Goal: Transaction & Acquisition: Purchase product/service

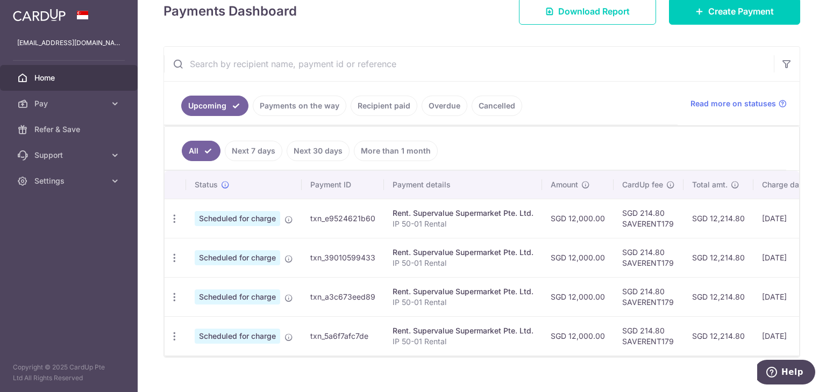
scroll to position [54, 0]
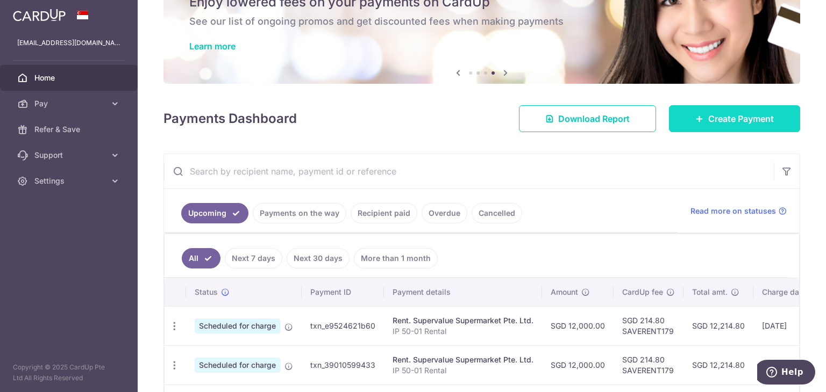
click at [762, 123] on span "Create Payment" at bounding box center [741, 118] width 66 height 13
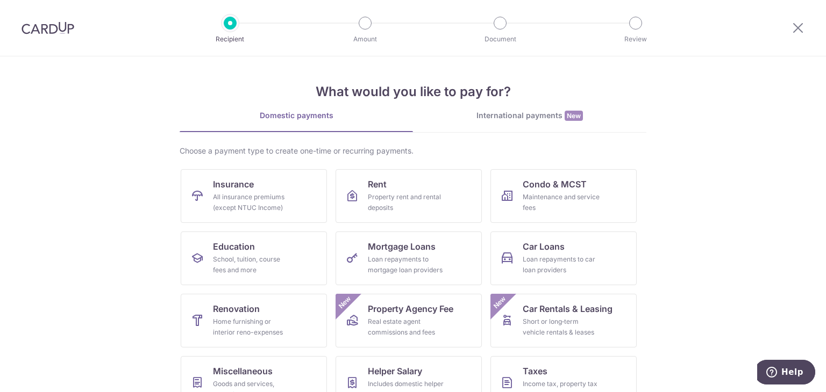
click at [65, 28] on img at bounding box center [48, 28] width 53 height 13
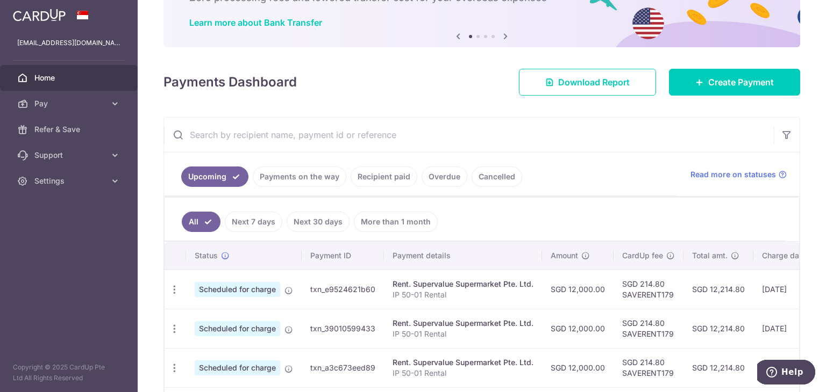
scroll to position [168, 0]
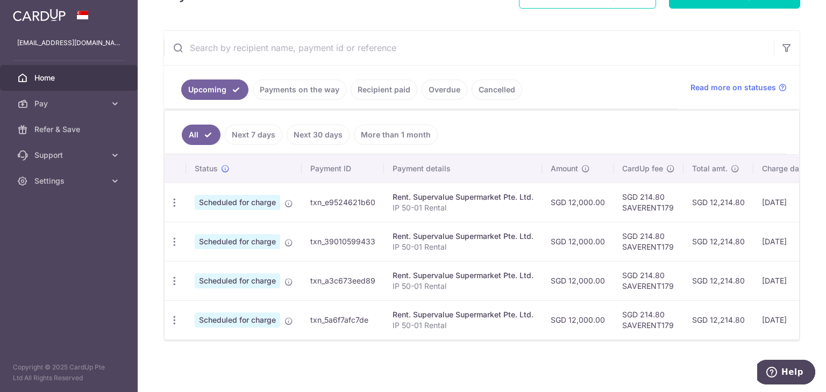
click at [391, 85] on link "Recipient paid" at bounding box center [383, 90] width 67 height 20
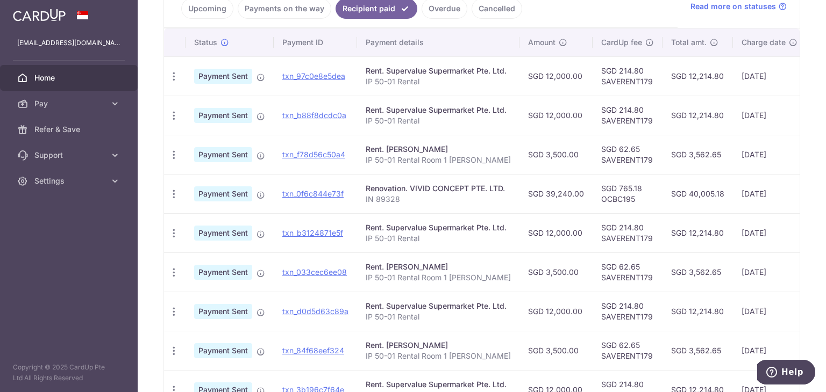
scroll to position [275, 0]
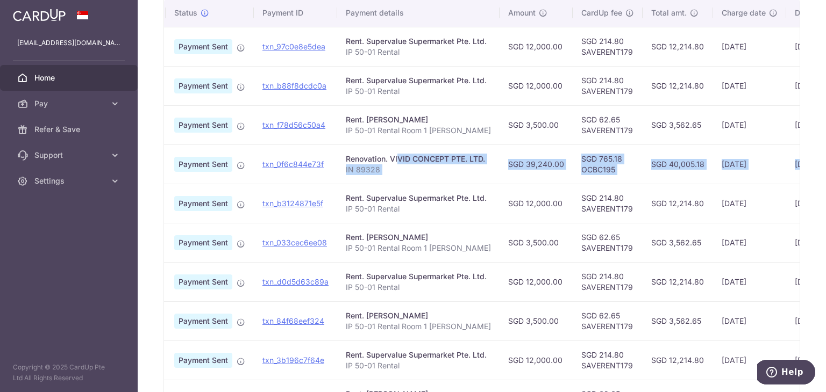
drag, startPoint x: 388, startPoint y: 157, endPoint x: 788, endPoint y: 167, distance: 400.0
click at [788, 167] on tr "PDF Receipt Payment Sent txn_0f6c844e73f Renovation. VIVID CONCEPT PTE. LTD. IN…" at bounding box center [536, 164] width 785 height 39
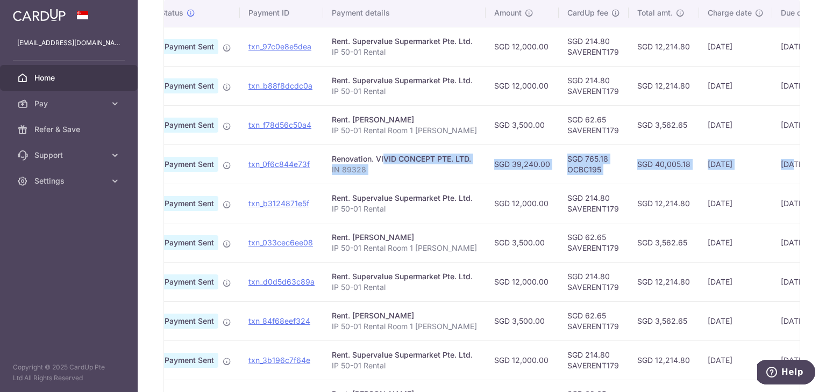
click at [716, 181] on td "01/07/2025" at bounding box center [735, 164] width 73 height 39
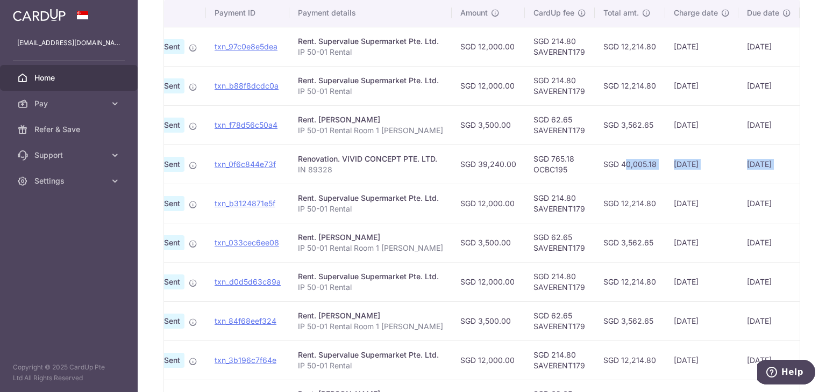
scroll to position [0, 144]
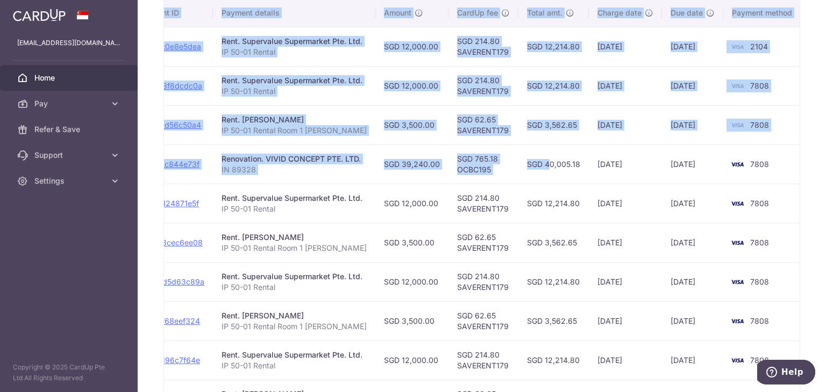
drag, startPoint x: 632, startPoint y: 159, endPoint x: 807, endPoint y: 170, distance: 176.1
click at [807, 170] on div "× Pause Schedule Pause all future payments in this series Pause just this one p…" at bounding box center [482, 196] width 688 height 392
click at [518, 166] on td "SGD 40,005.18" at bounding box center [553, 164] width 70 height 39
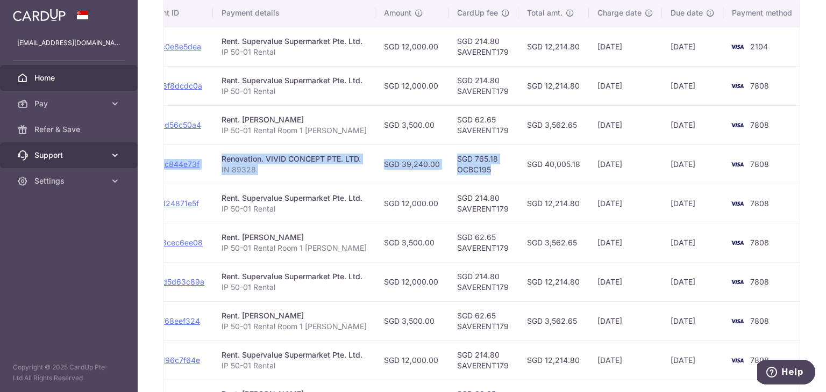
scroll to position [0, 0]
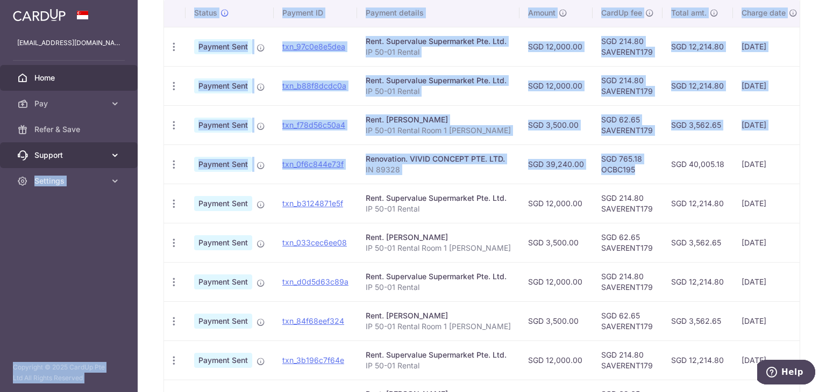
drag, startPoint x: 495, startPoint y: 167, endPoint x: 113, endPoint y: 148, distance: 382.7
click at [113, 148] on main "lefeyuanfuan@hotmail.com Home Pay Payments Recipients Cards Refer & Save Suppor…" at bounding box center [413, 196] width 826 height 392
click at [436, 166] on p "IN 89328" at bounding box center [438, 169] width 145 height 11
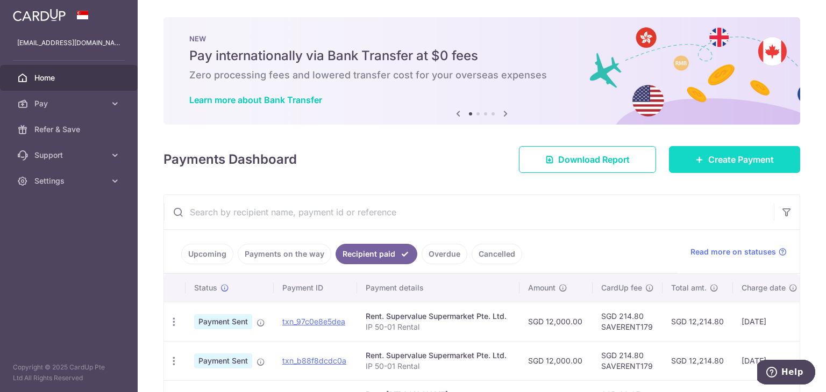
click at [722, 166] on span "Create Payment" at bounding box center [741, 159] width 66 height 13
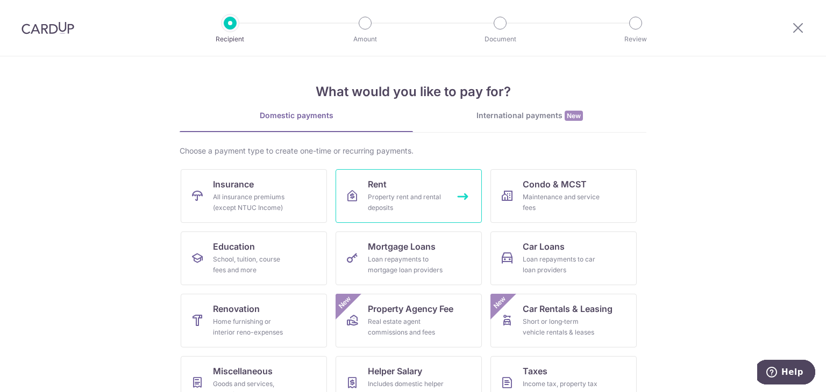
click at [399, 187] on link "Rent Property rent and rental deposits" at bounding box center [408, 196] width 146 height 54
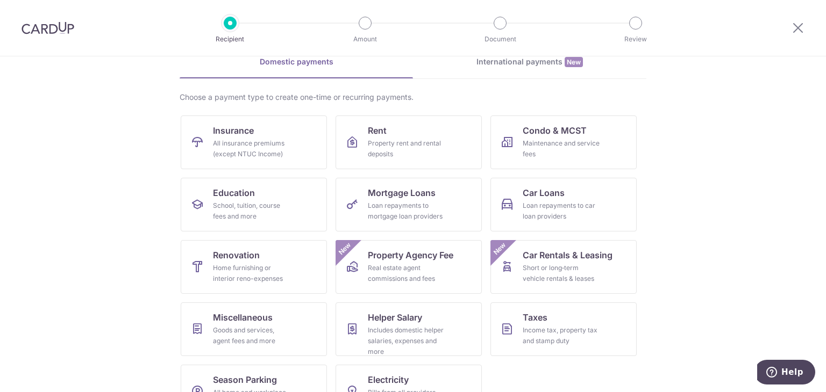
scroll to position [88, 0]
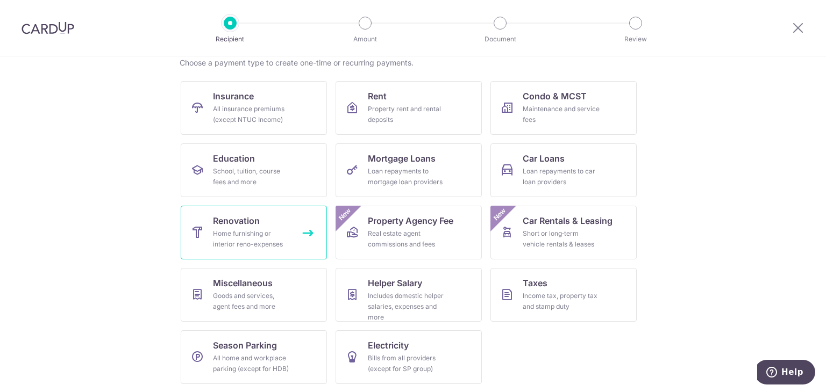
click at [235, 222] on span "Renovation" at bounding box center [236, 220] width 47 height 13
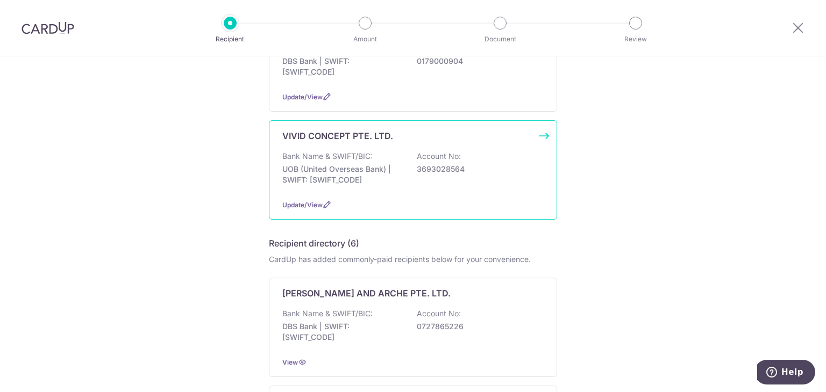
scroll to position [161, 0]
click at [534, 135] on div "VIVID CONCEPT PTE. LTD. Bank Name & SWIFT/BIC: UOB (United Overseas Bank) | SWI…" at bounding box center [413, 167] width 288 height 99
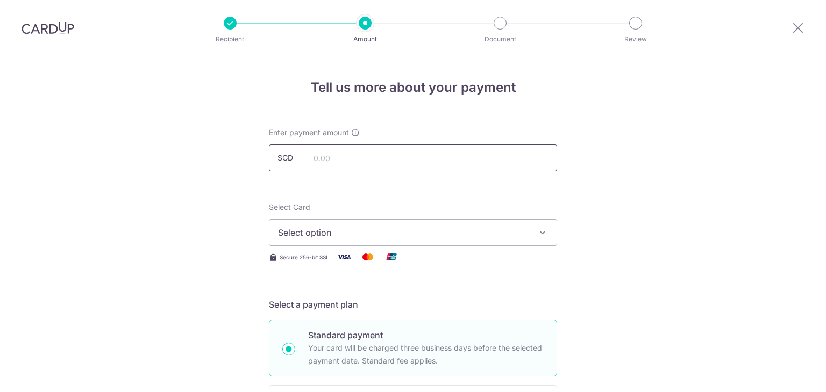
click at [357, 160] on input "text" at bounding box center [413, 158] width 288 height 27
click at [327, 156] on input "text" at bounding box center [413, 158] width 288 height 27
type input "19,620.00"
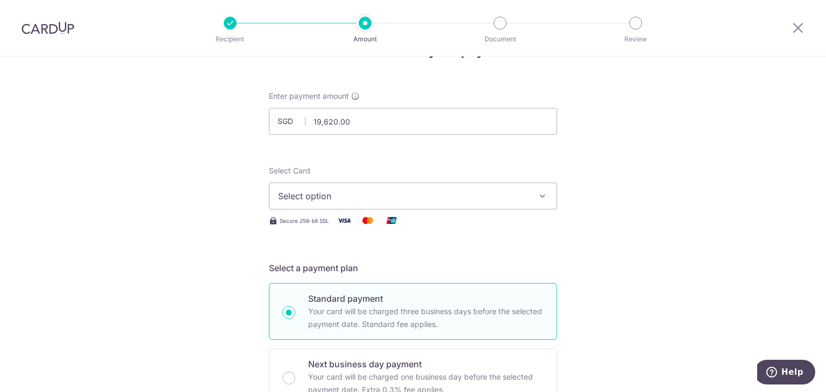
scroll to position [54, 0]
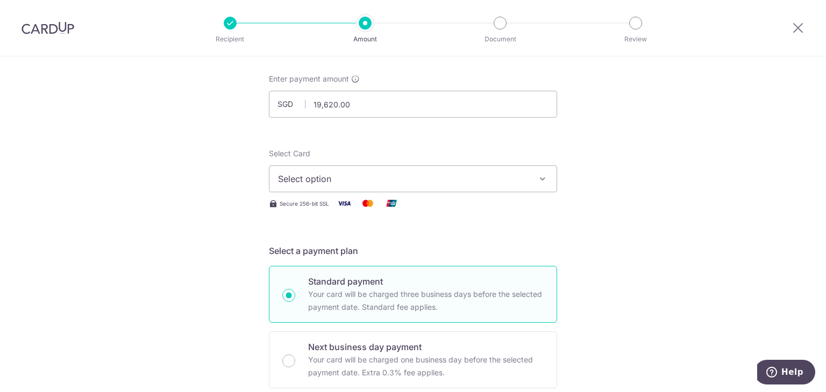
click at [326, 186] on button "Select option" at bounding box center [413, 179] width 288 height 27
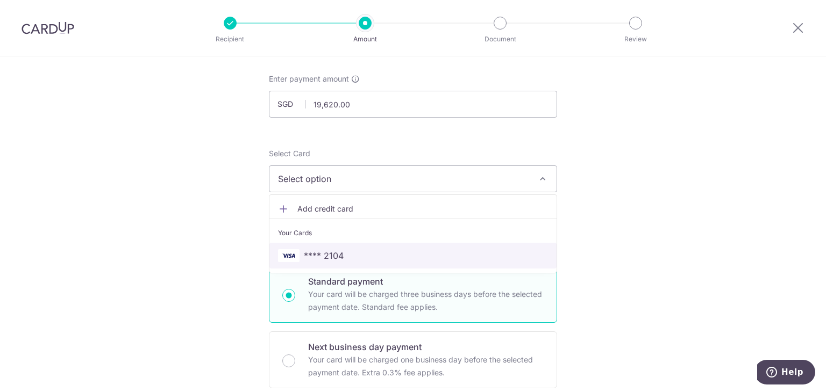
click at [350, 252] on span "**** 2104" at bounding box center [413, 255] width 270 height 13
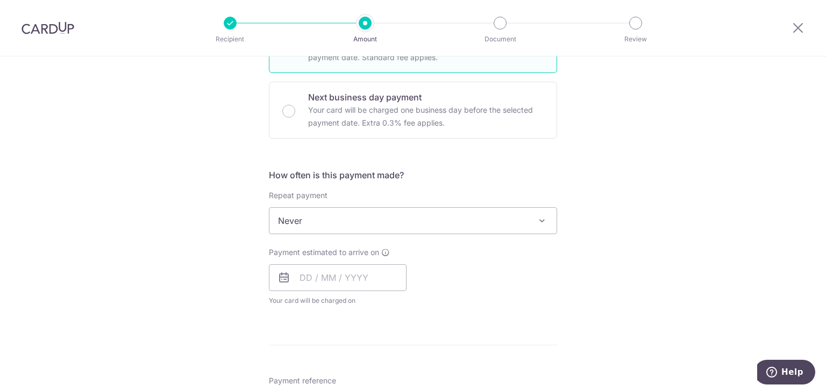
scroll to position [323, 0]
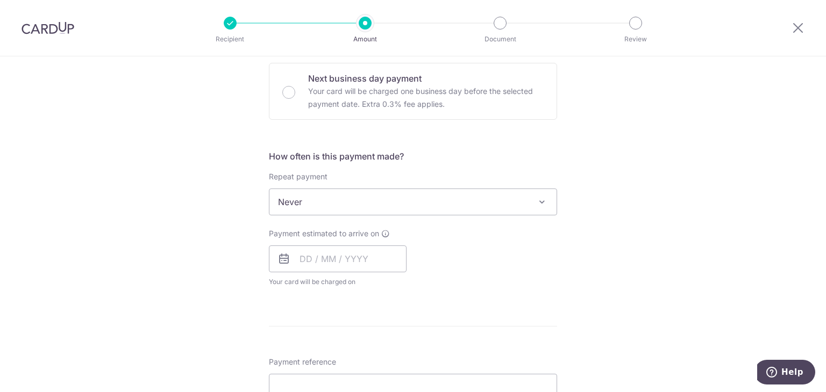
click at [307, 201] on span "Never" at bounding box center [412, 202] width 287 height 26
click at [229, 235] on div "Tell us more about your payment Enter payment amount SGD 19,620.00 19620.00 Sel…" at bounding box center [413, 256] width 826 height 1044
click at [345, 267] on input "text" at bounding box center [338, 259] width 138 height 27
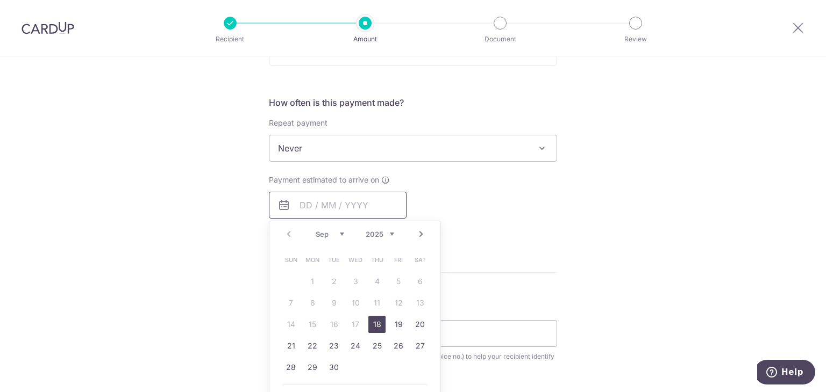
scroll to position [430, 0]
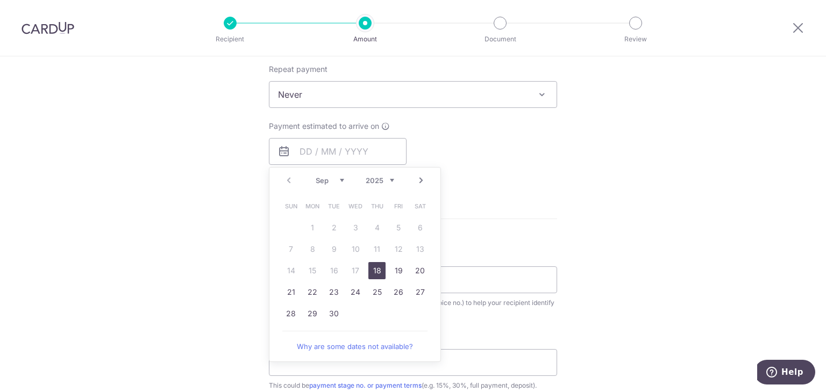
click at [374, 271] on link "18" at bounding box center [376, 270] width 17 height 17
type input "18/09/2025"
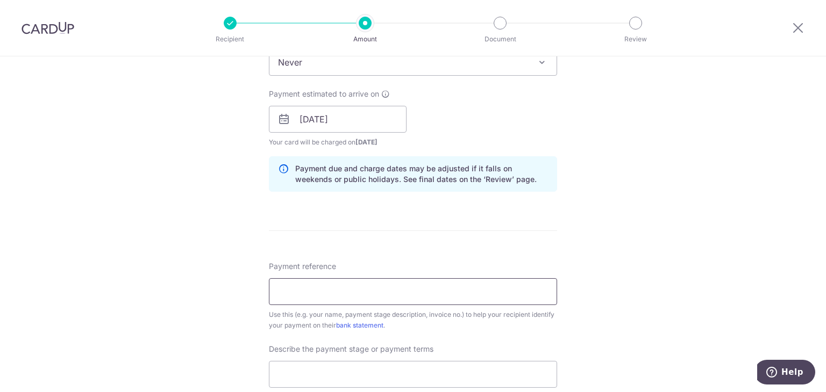
scroll to position [538, 0]
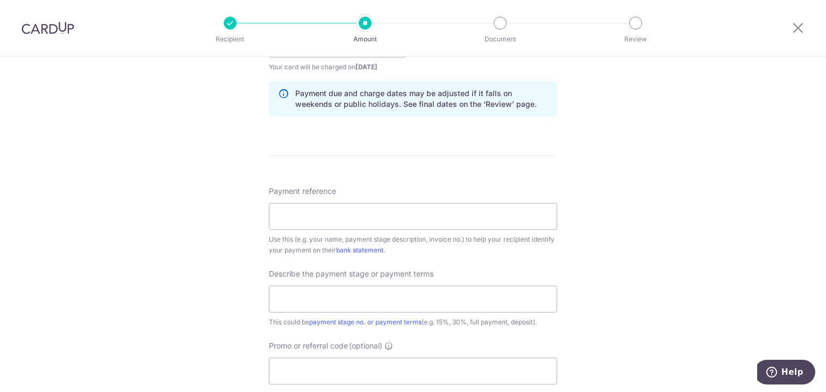
click at [317, 234] on div "Use this (e.g. your name, payment stage description, invoice no.) to help your …" at bounding box center [413, 245] width 288 height 22
click at [323, 221] on input "Payment reference" at bounding box center [413, 216] width 288 height 27
click at [356, 218] on input "Payment reference" at bounding box center [413, 216] width 288 height 27
paste input "IN 89338"
click at [340, 212] on input "Tax Invoice: IN 89338" at bounding box center [413, 216] width 288 height 27
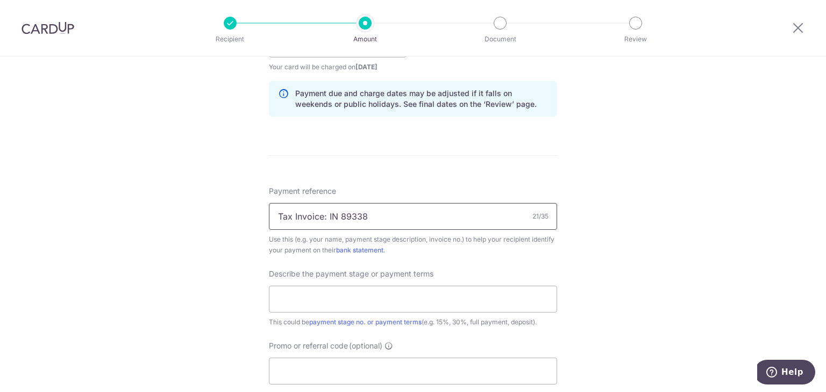
drag, startPoint x: 325, startPoint y: 216, endPoint x: 197, endPoint y: 215, distance: 127.9
click at [197, 215] on div "Tell us more about your payment Enter payment amount SGD 19,620.00 19620.00 Sel…" at bounding box center [413, 63] width 826 height 1089
type input "Taxi Invoice: IN 89338"
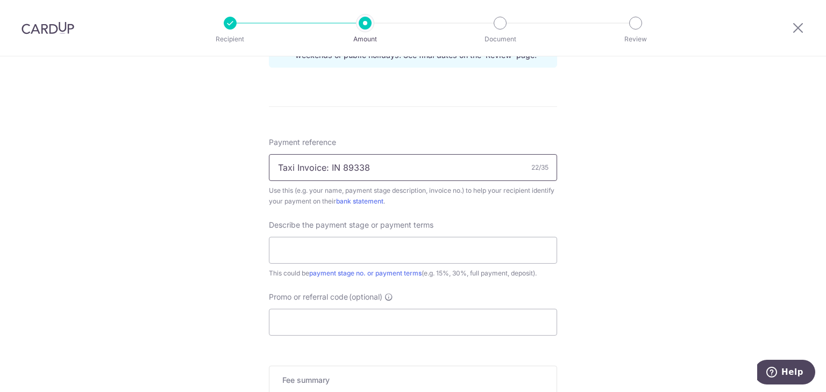
scroll to position [645, 0]
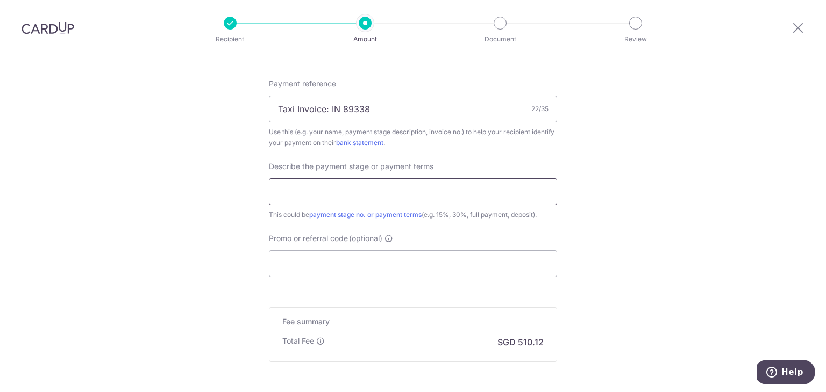
drag, startPoint x: 430, startPoint y: 194, endPoint x: 419, endPoint y: 192, distance: 11.0
click at [430, 194] on input "text" at bounding box center [413, 191] width 288 height 27
type input "Progressive payment 30%"
click at [333, 261] on input "Promo or referral code (optional)" at bounding box center [413, 263] width 288 height 27
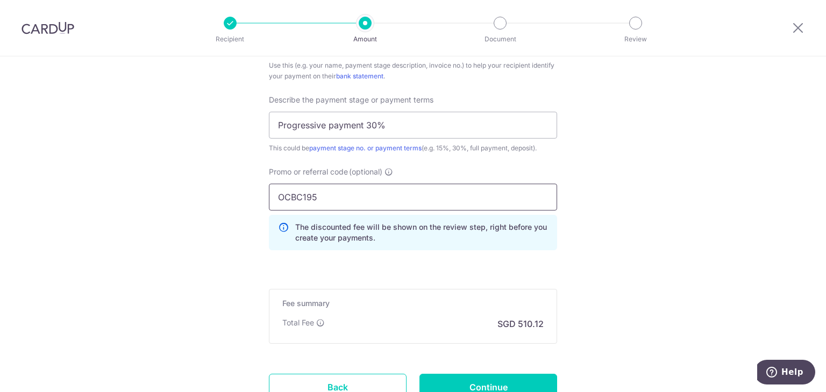
scroll to position [799, 0]
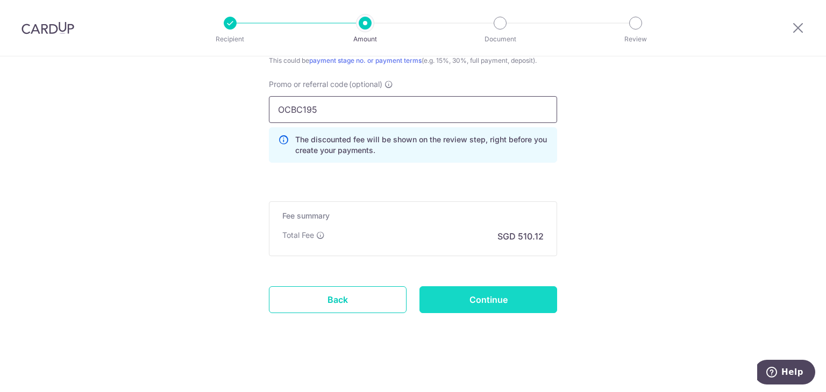
type input "OCBC195"
click at [485, 295] on input "Continue" at bounding box center [488, 300] width 138 height 27
type input "Create Schedule"
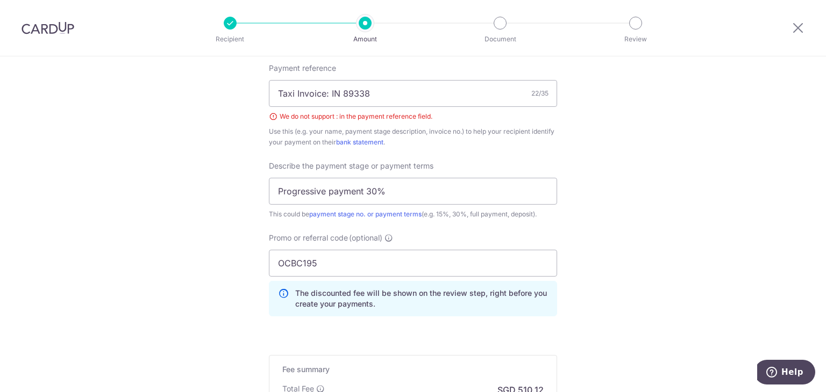
scroll to position [607, 0]
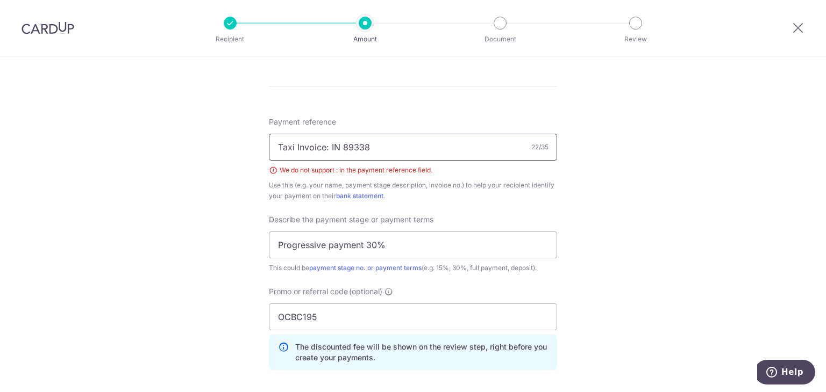
click at [326, 149] on input "Taxi Invoice: IN 89338" at bounding box center [413, 147] width 288 height 27
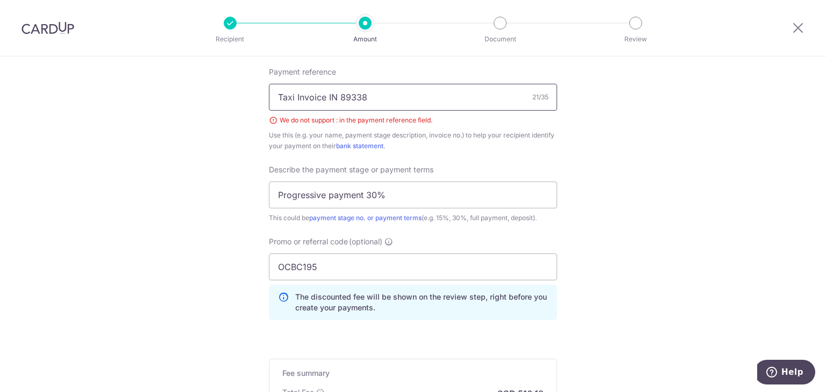
scroll to position [814, 0]
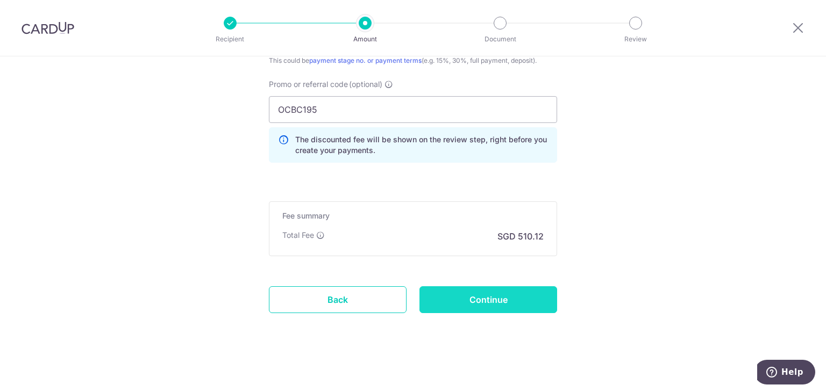
type input "Taxi Invoice IN 89338"
click at [503, 289] on input "Continue" at bounding box center [488, 300] width 138 height 27
type input "Create Schedule"
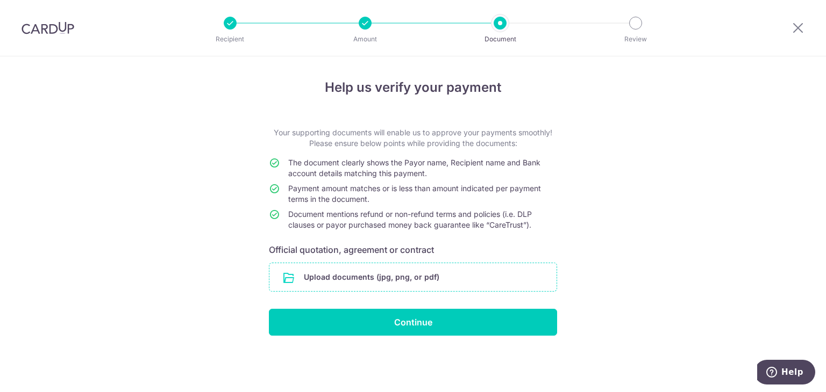
click at [335, 271] on input "file" at bounding box center [412, 277] width 287 height 28
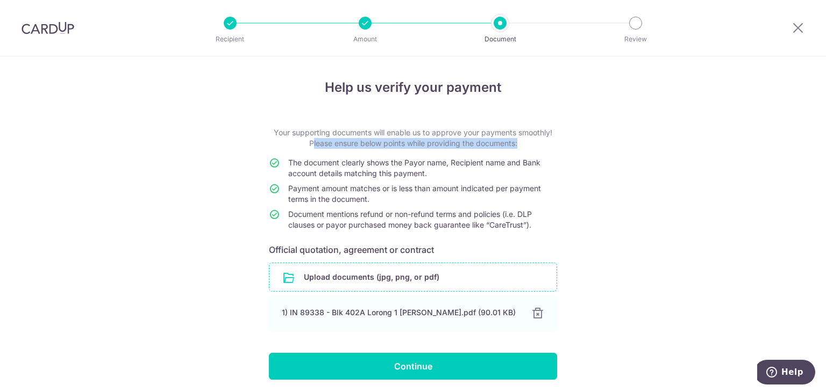
drag, startPoint x: 277, startPoint y: 148, endPoint x: 572, endPoint y: 217, distance: 303.5
click at [572, 217] on div "Help us verify your payment Your supporting documents will enable us to approve…" at bounding box center [413, 243] width 826 height 374
click at [573, 224] on div "Help us verify your payment Your supporting documents will enable us to approve…" at bounding box center [413, 243] width 826 height 374
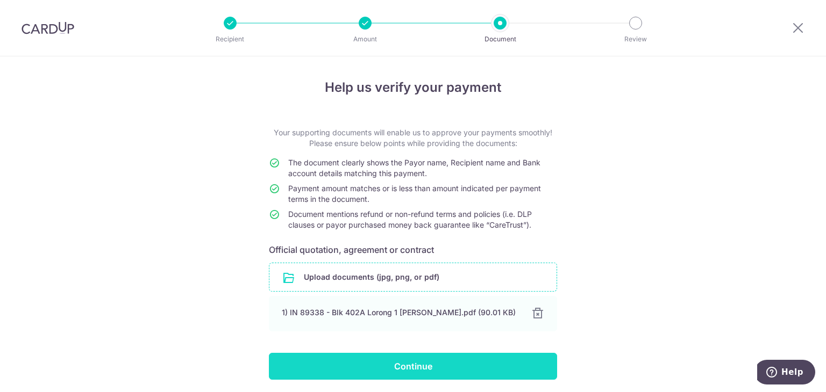
click at [416, 364] on input "Continue" at bounding box center [413, 366] width 288 height 27
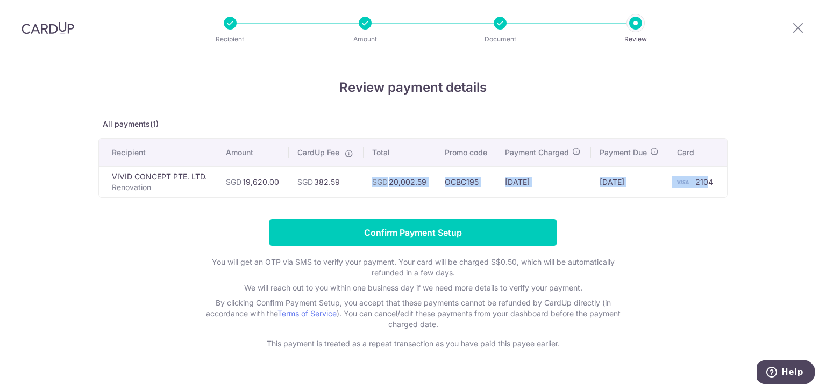
drag, startPoint x: 368, startPoint y: 181, endPoint x: 741, endPoint y: 181, distance: 372.5
click at [739, 181] on div "Review payment details All payments(1) Recipient Amount CardUp Fee Total Promo …" at bounding box center [413, 234] width 826 height 356
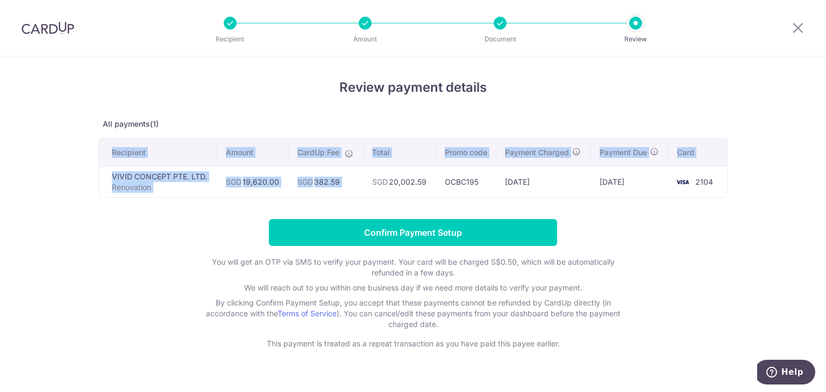
click at [797, 177] on div "Review payment details All payments(1) Recipient Amount CardUp Fee Total Promo …" at bounding box center [413, 234] width 826 height 356
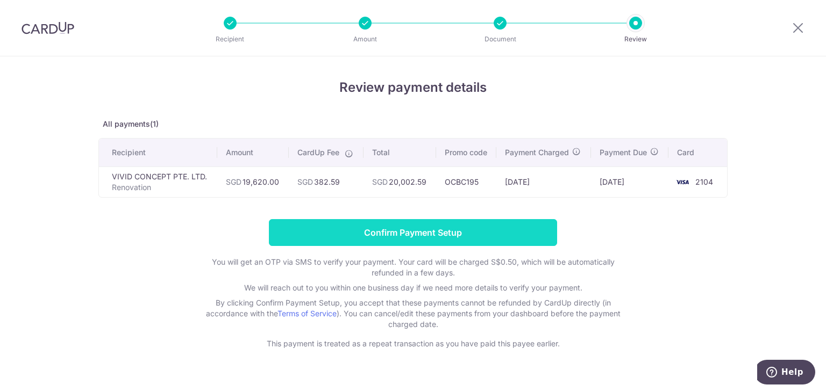
click at [408, 231] on input "Confirm Payment Setup" at bounding box center [413, 232] width 288 height 27
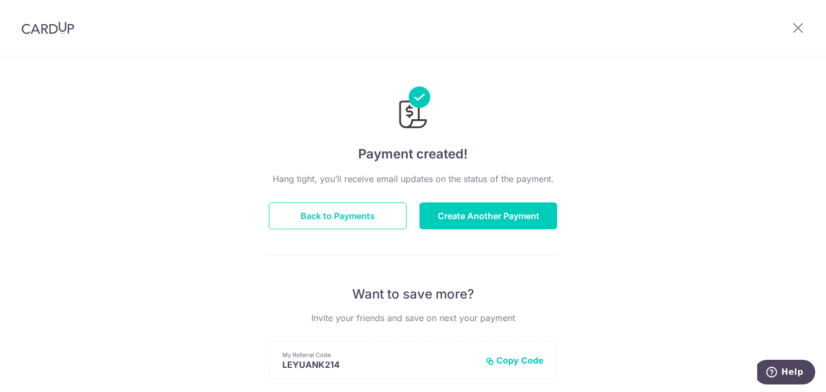
click at [54, 26] on img at bounding box center [48, 28] width 53 height 13
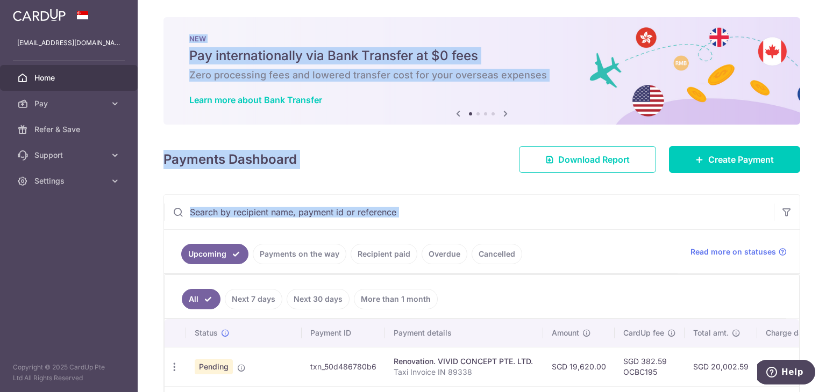
drag, startPoint x: 432, startPoint y: 122, endPoint x: 809, endPoint y: 228, distance: 391.6
click at [809, 228] on div "× Pause Schedule Pause all future payments in this series Pause just this one p…" at bounding box center [482, 196] width 688 height 392
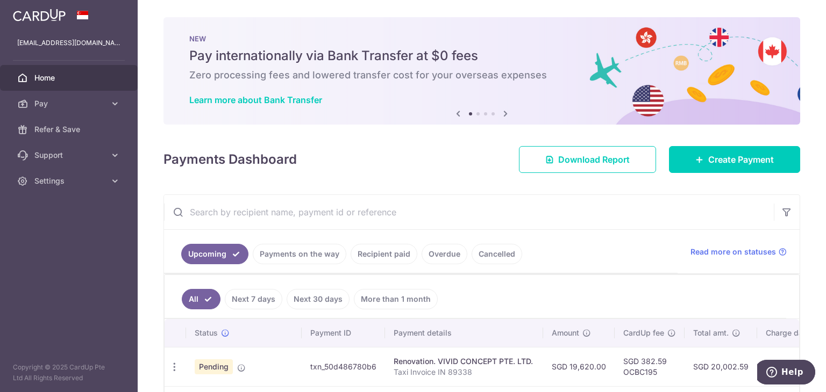
click at [809, 226] on div "× Pause Schedule Pause all future payments in this series Pause just this one p…" at bounding box center [482, 196] width 688 height 392
click at [812, 234] on div "× Pause Schedule Pause all future payments in this series Pause just this one p…" at bounding box center [482, 196] width 688 height 392
